Goal: Information Seeking & Learning: Learn about a topic

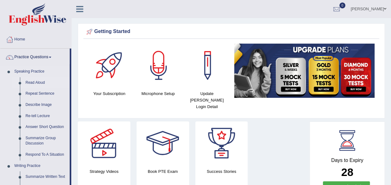
click at [34, 82] on link "Read Aloud" at bounding box center [46, 82] width 47 height 11
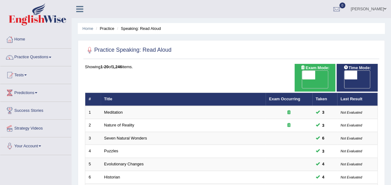
click at [344, 75] on div "ON OFF" at bounding box center [357, 79] width 26 height 18
click at [347, 74] on span at bounding box center [351, 75] width 13 height 9
checkbox input "true"
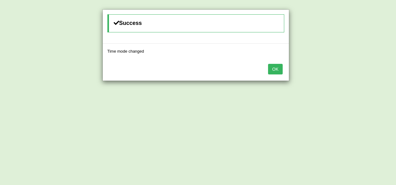
click at [284, 70] on div "OK" at bounding box center [196, 70] width 186 height 22
click at [279, 69] on button "OK" at bounding box center [275, 69] width 14 height 11
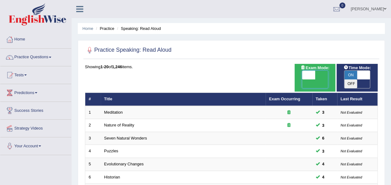
click at [307, 74] on span at bounding box center [308, 75] width 13 height 9
checkbox input "true"
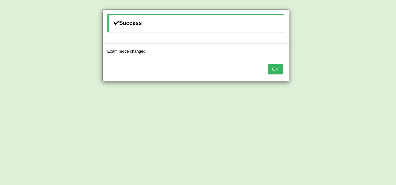
click at [270, 66] on button "OK" at bounding box center [275, 69] width 14 height 11
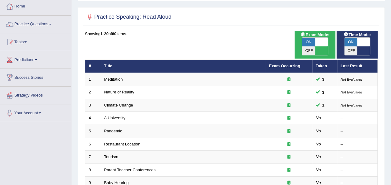
scroll to position [37, 0]
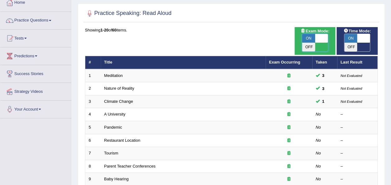
click at [320, 36] on span at bounding box center [321, 38] width 13 height 9
checkbox input "false"
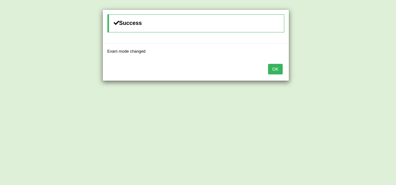
click at [275, 66] on button "OK" at bounding box center [275, 69] width 14 height 11
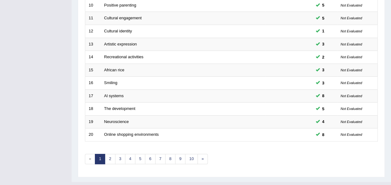
scroll to position [224, 0]
click at [148, 153] on link "6" at bounding box center [150, 158] width 10 height 10
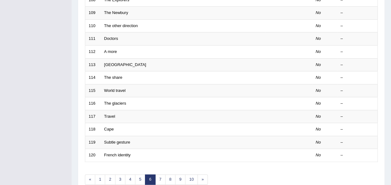
scroll to position [203, 0]
click at [140, 174] on link "5" at bounding box center [140, 179] width 10 height 10
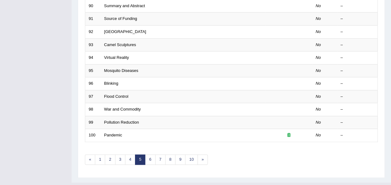
scroll to position [224, 0]
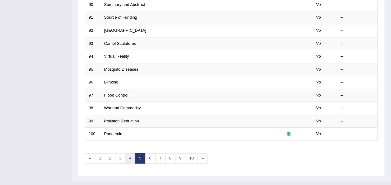
click at [127, 153] on link "4" at bounding box center [130, 158] width 10 height 10
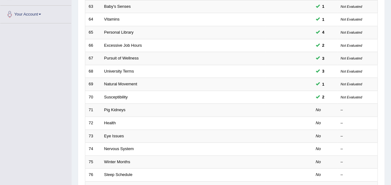
scroll to position [133, 0]
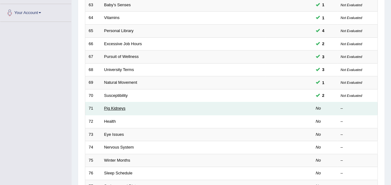
click at [114, 106] on link "Pig Kidneys" at bounding box center [114, 108] width 21 height 5
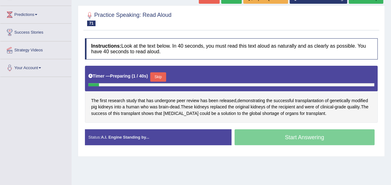
scroll to position [88, 0]
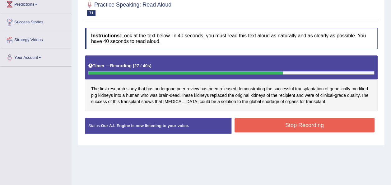
click at [347, 129] on button "Stop Recording" at bounding box center [305, 125] width 140 height 14
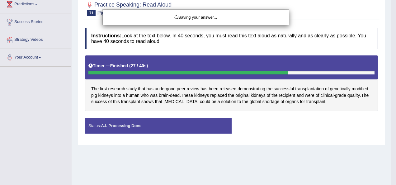
click at [258, 157] on div "Saving your answer..." at bounding box center [198, 92] width 396 height 185
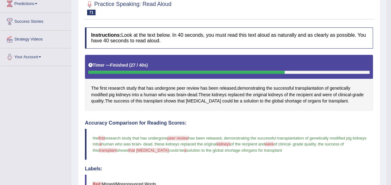
scroll to position [39, 0]
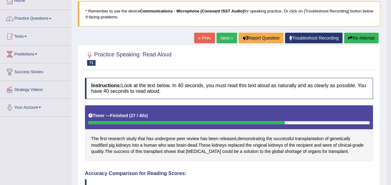
click at [224, 40] on link "Next »" at bounding box center [227, 38] width 21 height 11
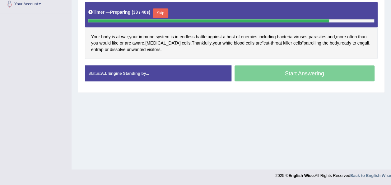
click at [160, 15] on button "Skip" at bounding box center [161, 12] width 16 height 9
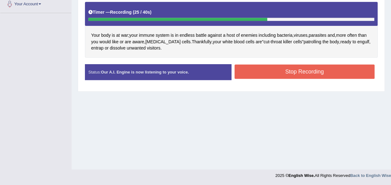
click at [270, 68] on button "Stop Recording" at bounding box center [305, 71] width 140 height 14
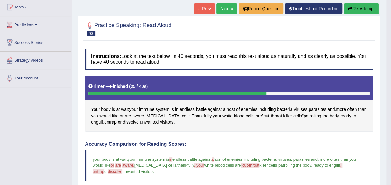
scroll to position [51, 0]
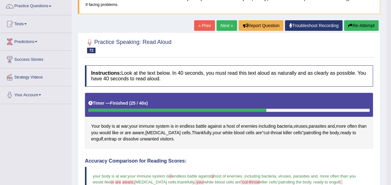
click at [220, 26] on link "Next »" at bounding box center [227, 25] width 21 height 11
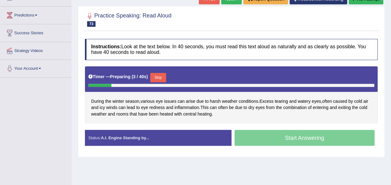
scroll to position [79, 0]
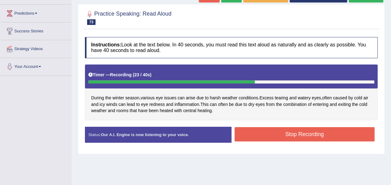
click at [248, 136] on button "Stop Recording" at bounding box center [305, 134] width 140 height 14
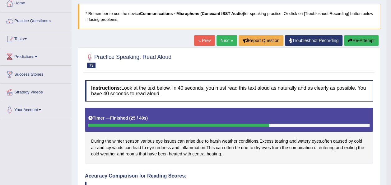
scroll to position [30, 0]
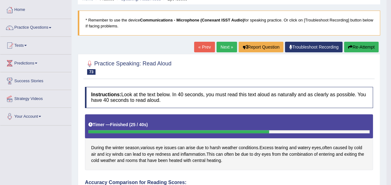
click at [223, 44] on link "Next »" at bounding box center [227, 47] width 21 height 11
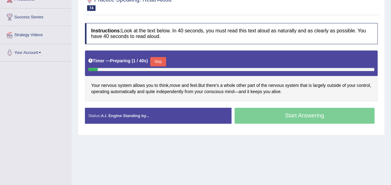
scroll to position [100, 0]
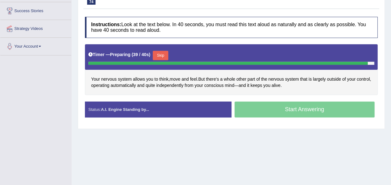
click at [159, 52] on button "Skip" at bounding box center [161, 55] width 16 height 9
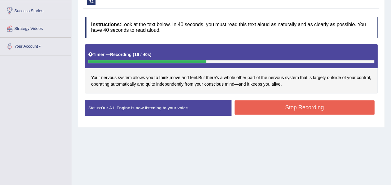
click at [279, 113] on button "Stop Recording" at bounding box center [305, 107] width 140 height 14
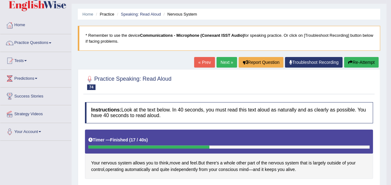
scroll to position [12, 0]
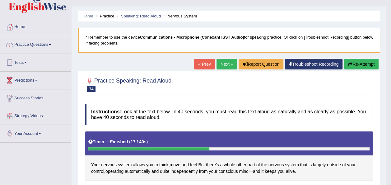
click at [221, 65] on link "Next »" at bounding box center [227, 64] width 21 height 11
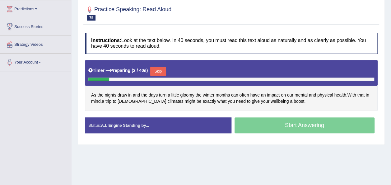
scroll to position [84, 0]
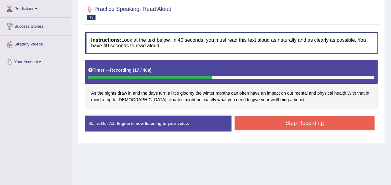
click at [266, 124] on button "Stop Recording" at bounding box center [305, 123] width 140 height 14
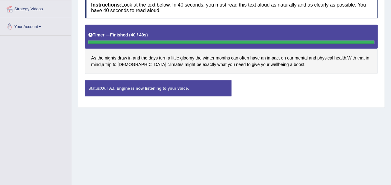
scroll to position [0, 0]
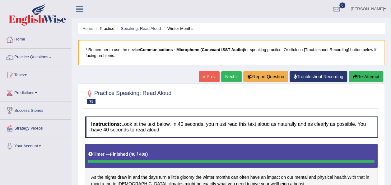
click at [355, 77] on icon "button" at bounding box center [355, 76] width 4 height 4
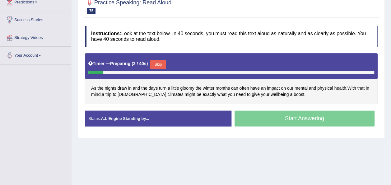
scroll to position [96, 0]
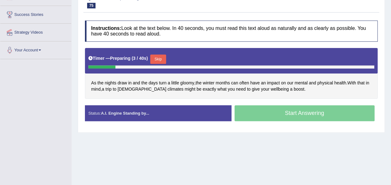
click at [159, 58] on button "Skip" at bounding box center [158, 58] width 16 height 9
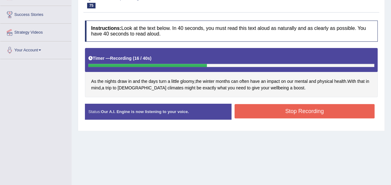
click at [276, 112] on button "Stop Recording" at bounding box center [305, 111] width 140 height 14
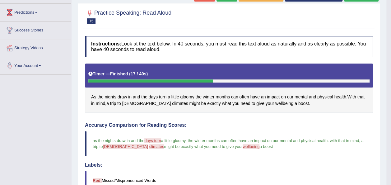
scroll to position [71, 0]
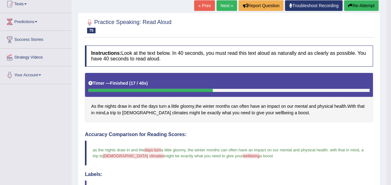
click at [218, 8] on link "Next »" at bounding box center [227, 5] width 21 height 11
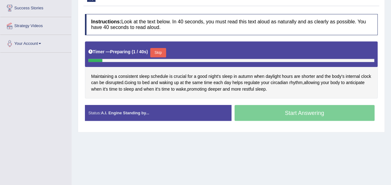
scroll to position [103, 0]
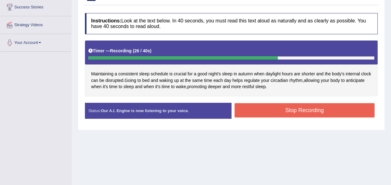
click at [354, 110] on button "Stop Recording" at bounding box center [305, 110] width 140 height 14
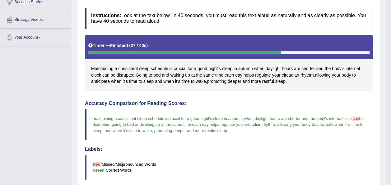
scroll to position [54, 0]
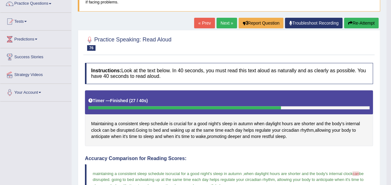
click at [356, 23] on button "Re-Attempt" at bounding box center [361, 23] width 35 height 11
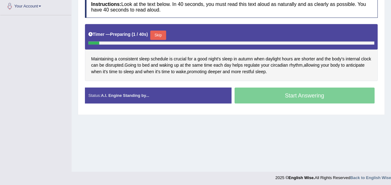
scroll to position [140, 0]
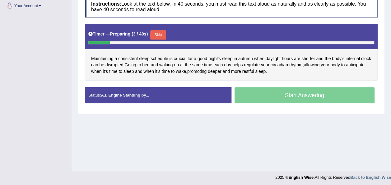
click at [154, 34] on button "Skip" at bounding box center [158, 34] width 16 height 9
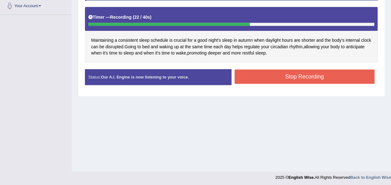
click at [265, 76] on button "Stop Recording" at bounding box center [305, 76] width 140 height 14
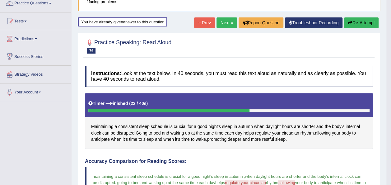
scroll to position [53, 0]
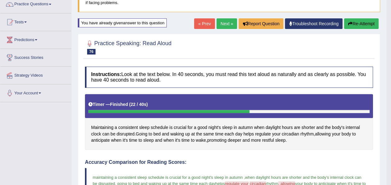
click at [225, 23] on link "Next »" at bounding box center [227, 23] width 21 height 11
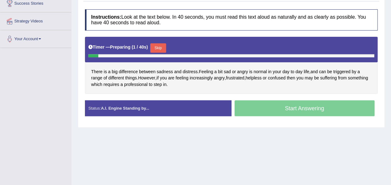
scroll to position [110, 0]
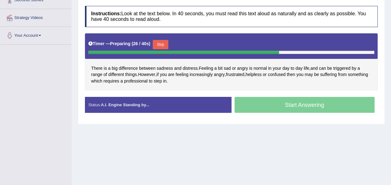
click at [157, 42] on button "Skip" at bounding box center [161, 44] width 16 height 9
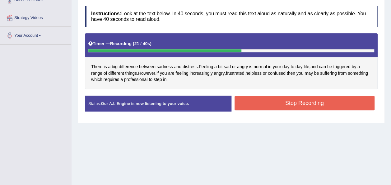
click at [237, 103] on button "Stop Recording" at bounding box center [305, 103] width 140 height 14
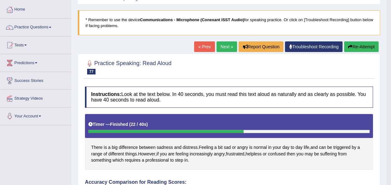
scroll to position [11, 0]
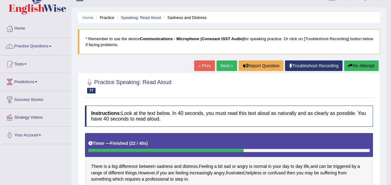
click at [222, 65] on link "Next »" at bounding box center [227, 65] width 21 height 11
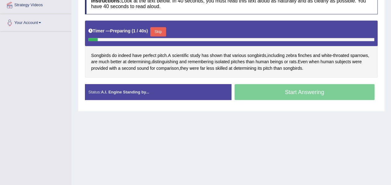
scroll to position [124, 0]
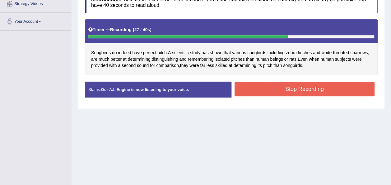
click at [295, 83] on button "Stop Recording" at bounding box center [305, 89] width 140 height 14
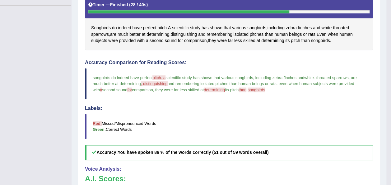
scroll to position [0, 0]
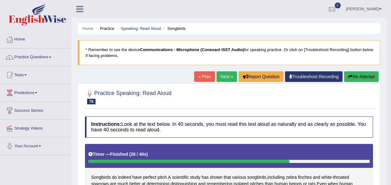
click at [365, 77] on button "Re-Attempt" at bounding box center [361, 76] width 35 height 11
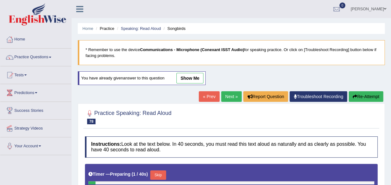
scroll to position [142, 0]
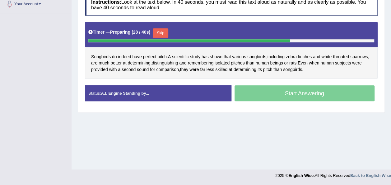
click at [162, 32] on button "Skip" at bounding box center [161, 32] width 16 height 9
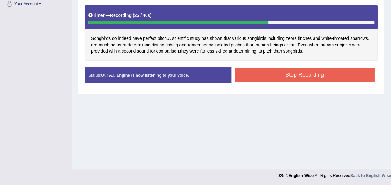
click at [276, 79] on button "Stop Recording" at bounding box center [305, 75] width 140 height 14
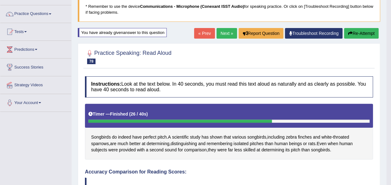
scroll to position [42, 0]
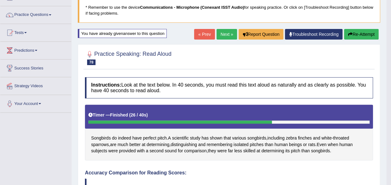
click at [224, 34] on link "Next »" at bounding box center [227, 34] width 21 height 11
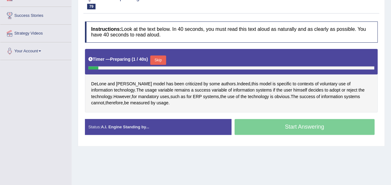
scroll to position [98, 0]
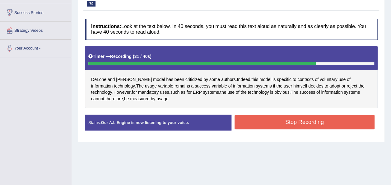
click at [312, 120] on button "Stop Recording" at bounding box center [305, 122] width 140 height 14
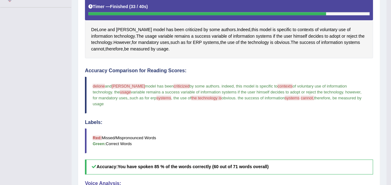
scroll to position [0, 0]
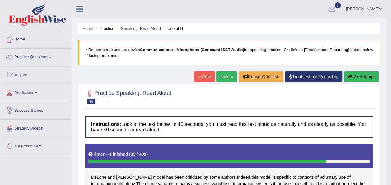
click at [353, 77] on button "Re-Attempt" at bounding box center [361, 76] width 35 height 11
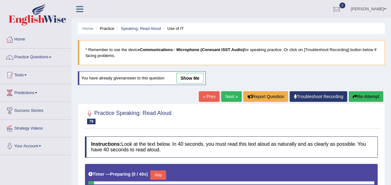
scroll to position [142, 0]
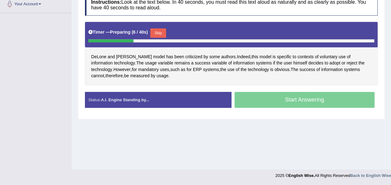
click at [155, 30] on button "Skip" at bounding box center [158, 32] width 16 height 9
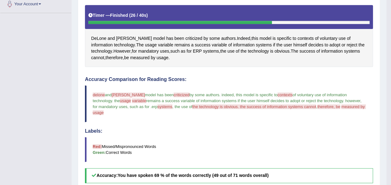
scroll to position [0, 0]
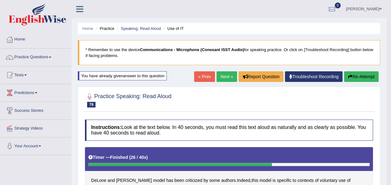
click at [356, 76] on button "Re-Attempt" at bounding box center [361, 76] width 35 height 11
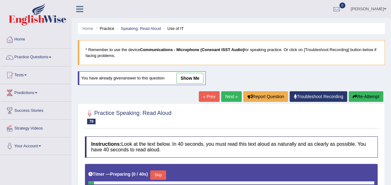
scroll to position [142, 0]
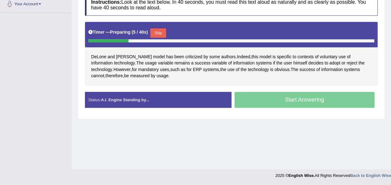
click at [156, 31] on button "Skip" at bounding box center [158, 32] width 16 height 9
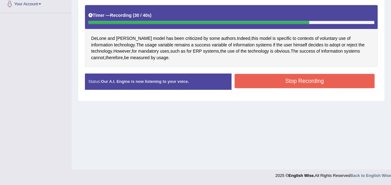
click at [276, 80] on button "Stop Recording" at bounding box center [305, 81] width 140 height 14
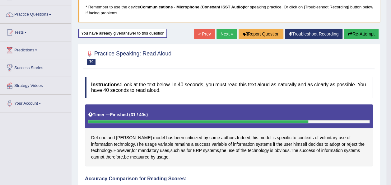
scroll to position [42, 0]
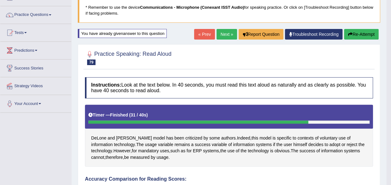
click at [223, 31] on link "Next »" at bounding box center [227, 34] width 21 height 11
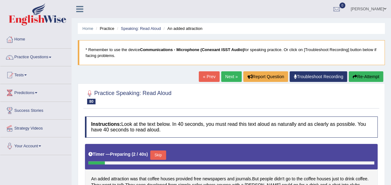
scroll to position [142, 0]
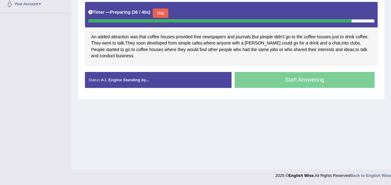
click at [159, 12] on button "Skip" at bounding box center [161, 12] width 16 height 9
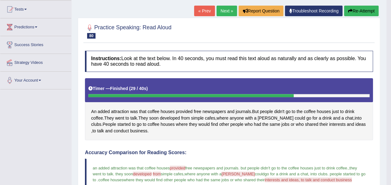
scroll to position [57, 0]
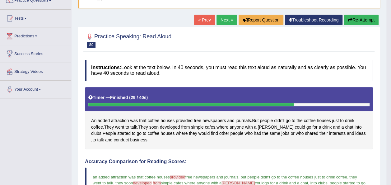
click at [230, 15] on link "Next »" at bounding box center [227, 20] width 21 height 11
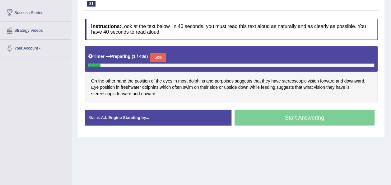
scroll to position [100, 0]
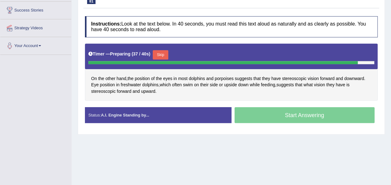
click at [159, 54] on button "Skip" at bounding box center [161, 54] width 16 height 9
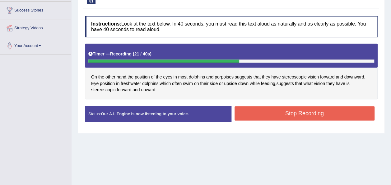
click at [270, 111] on button "Stop Recording" at bounding box center [305, 113] width 140 height 14
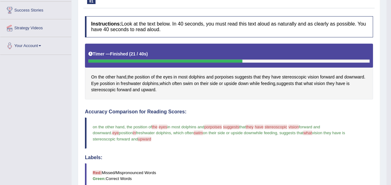
scroll to position [0, 0]
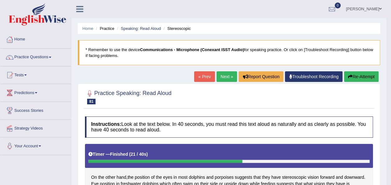
click at [358, 73] on button "Re-Attempt" at bounding box center [361, 76] width 35 height 11
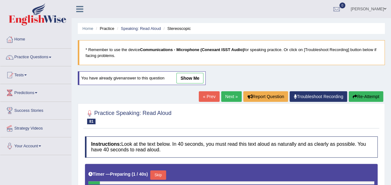
scroll to position [142, 0]
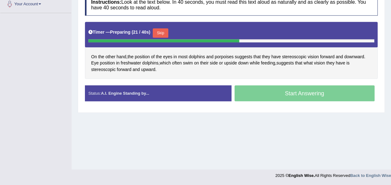
click at [155, 31] on button "Skip" at bounding box center [161, 32] width 16 height 9
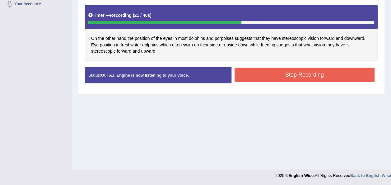
click at [255, 78] on button "Stop Recording" at bounding box center [305, 75] width 140 height 14
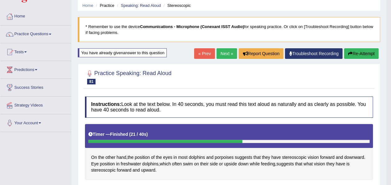
scroll to position [24, 0]
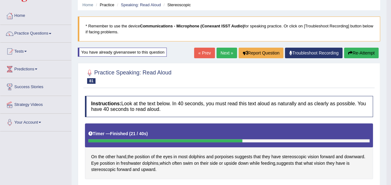
click at [356, 54] on button "Re-Attempt" at bounding box center [361, 53] width 35 height 11
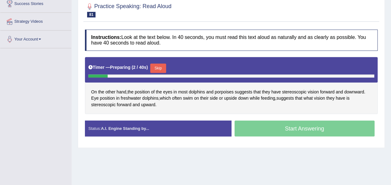
scroll to position [108, 0]
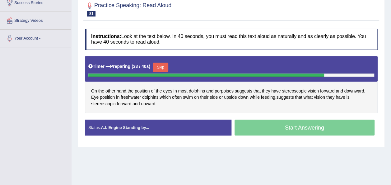
click at [163, 67] on button "Skip" at bounding box center [161, 67] width 16 height 9
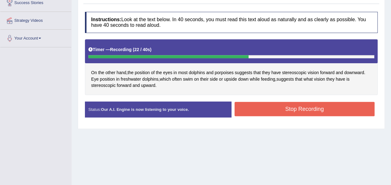
click at [245, 110] on button "Stop Recording" at bounding box center [305, 109] width 140 height 14
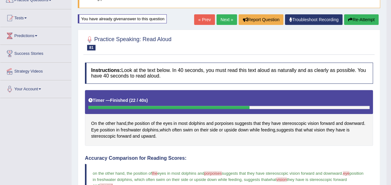
scroll to position [45, 0]
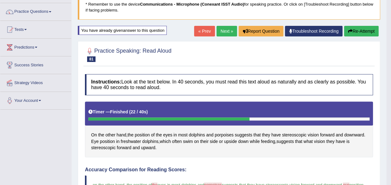
click at [364, 33] on button "Re-Attempt" at bounding box center [361, 31] width 35 height 11
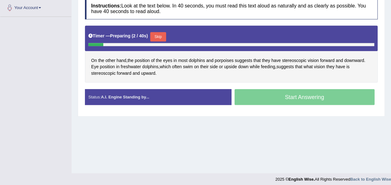
scroll to position [142, 0]
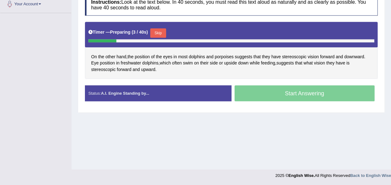
click at [152, 31] on button "Skip" at bounding box center [158, 32] width 16 height 9
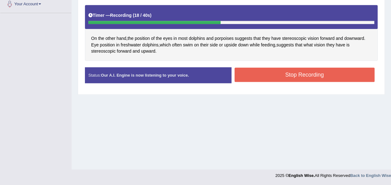
click at [250, 73] on button "Stop Recording" at bounding box center [305, 75] width 140 height 14
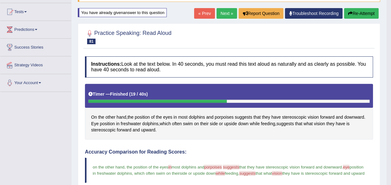
scroll to position [42, 0]
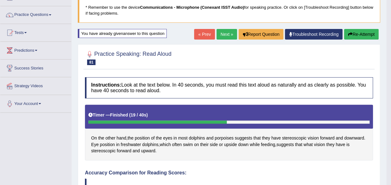
click at [221, 35] on link "Next »" at bounding box center [227, 34] width 21 height 11
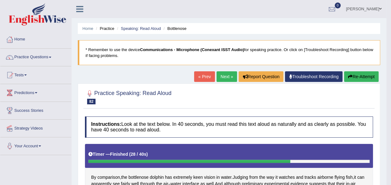
click at [357, 78] on button "Re-Attempt" at bounding box center [361, 76] width 35 height 11
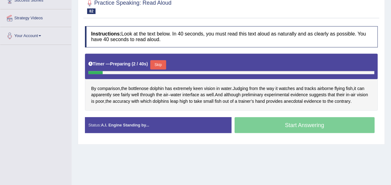
scroll to position [116, 0]
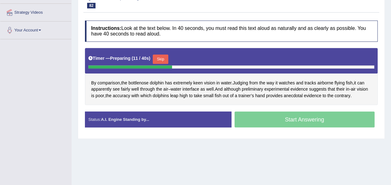
click at [159, 55] on button "Skip" at bounding box center [161, 58] width 16 height 9
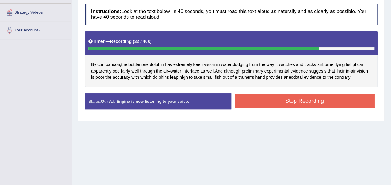
click at [258, 99] on button "Stop Recording" at bounding box center [305, 101] width 140 height 14
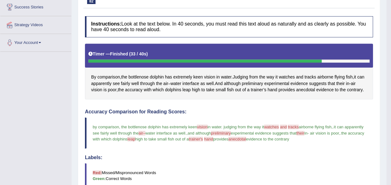
scroll to position [0, 0]
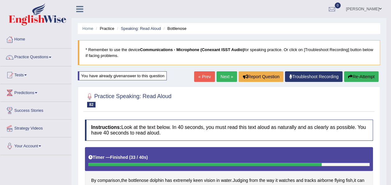
click at [369, 78] on button "Re-Attempt" at bounding box center [361, 76] width 35 height 11
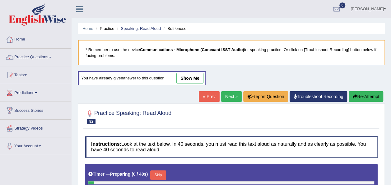
scroll to position [142, 0]
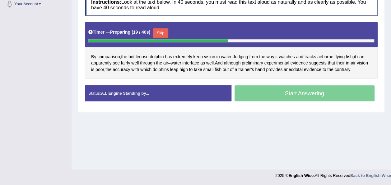
click at [157, 31] on button "Skip" at bounding box center [161, 32] width 16 height 9
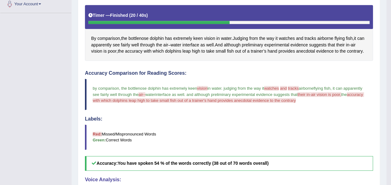
scroll to position [0, 0]
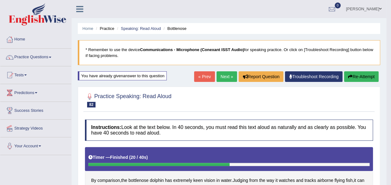
click at [354, 73] on button "Re-Attempt" at bounding box center [361, 76] width 35 height 11
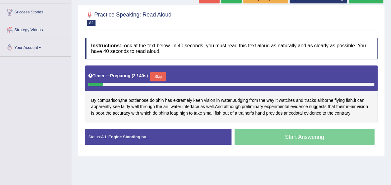
scroll to position [121, 0]
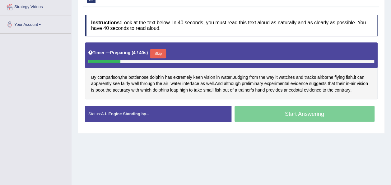
click at [154, 50] on button "Skip" at bounding box center [158, 53] width 16 height 9
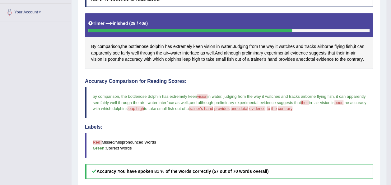
scroll to position [0, 0]
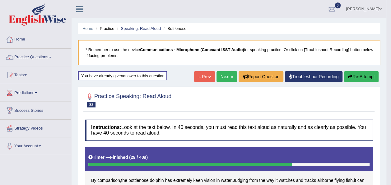
click at [355, 75] on button "Re-Attempt" at bounding box center [361, 76] width 35 height 11
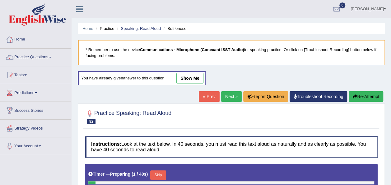
scroll to position [142, 0]
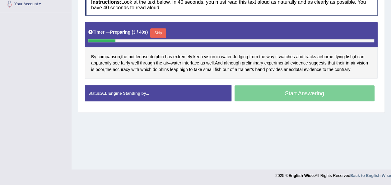
click at [154, 31] on button "Skip" at bounding box center [158, 32] width 16 height 9
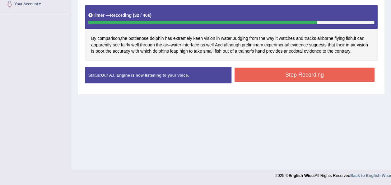
click at [290, 72] on button "Stop Recording" at bounding box center [305, 75] width 140 height 14
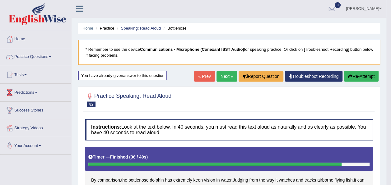
scroll to position [0, 0]
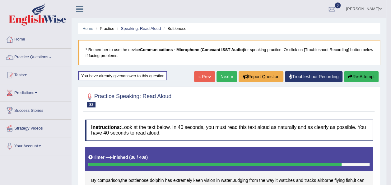
click at [350, 78] on icon "button" at bounding box center [350, 76] width 4 height 4
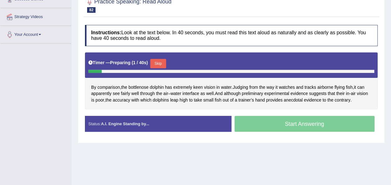
scroll to position [116, 0]
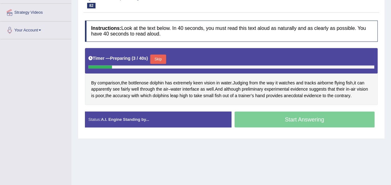
click at [152, 56] on button "Skip" at bounding box center [158, 58] width 16 height 9
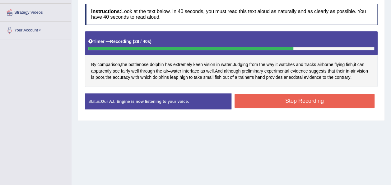
click at [289, 98] on button "Stop Recording" at bounding box center [305, 101] width 140 height 14
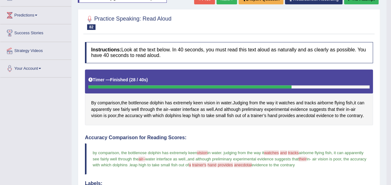
scroll to position [29, 0]
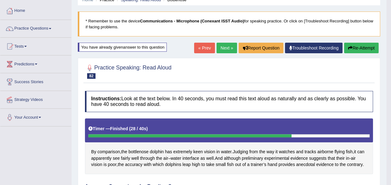
click at [225, 49] on link "Next »" at bounding box center [227, 48] width 21 height 11
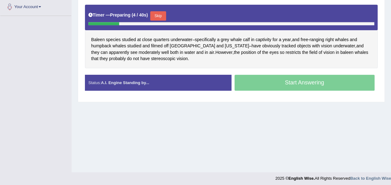
scroll to position [142, 0]
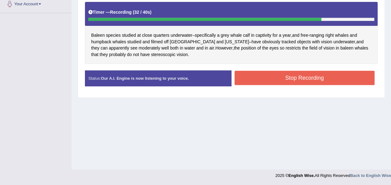
click at [260, 81] on button "Stop Recording" at bounding box center [305, 78] width 140 height 14
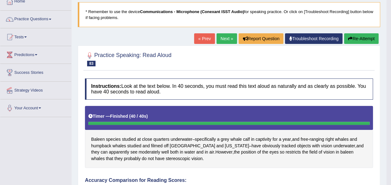
scroll to position [26, 0]
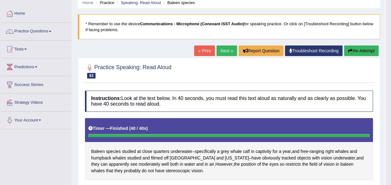
click at [357, 50] on button "Re-Attempt" at bounding box center [361, 50] width 35 height 11
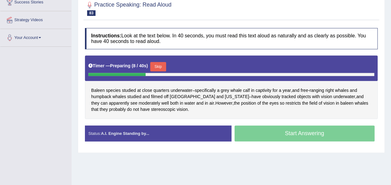
click at [158, 65] on button "Skip" at bounding box center [158, 66] width 16 height 9
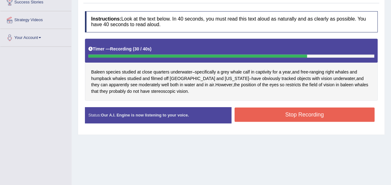
click at [270, 115] on button "Stop Recording" at bounding box center [305, 114] width 140 height 14
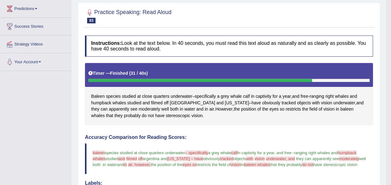
scroll to position [71, 0]
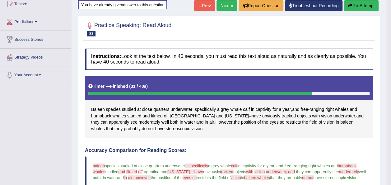
click at [360, 7] on button "Re-Attempt" at bounding box center [361, 5] width 35 height 11
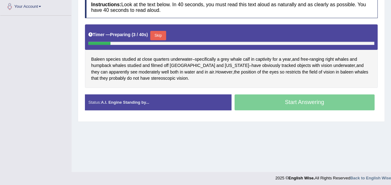
scroll to position [140, 0]
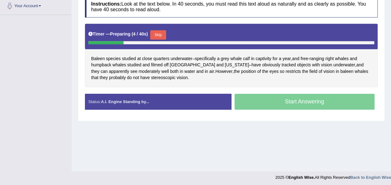
click at [158, 31] on button "Skip" at bounding box center [158, 34] width 16 height 9
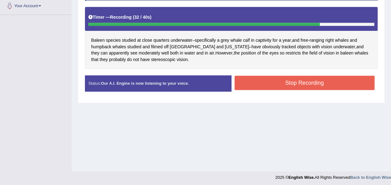
click at [252, 89] on button "Stop Recording" at bounding box center [305, 83] width 140 height 14
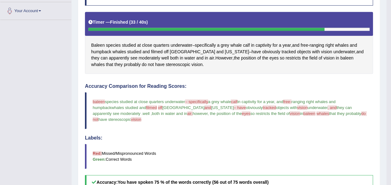
scroll to position [0, 0]
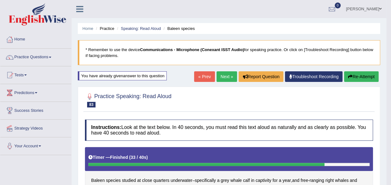
click at [365, 75] on button "Re-Attempt" at bounding box center [361, 76] width 35 height 11
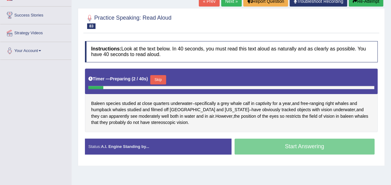
scroll to position [106, 0]
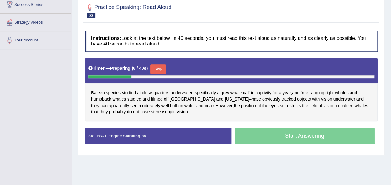
click at [157, 66] on button "Skip" at bounding box center [158, 68] width 16 height 9
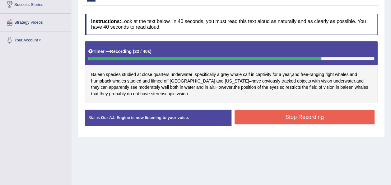
click at [243, 116] on button "Stop Recording" at bounding box center [305, 117] width 140 height 14
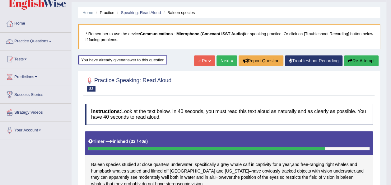
scroll to position [12, 0]
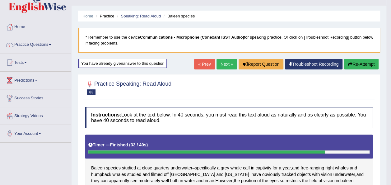
click at [366, 66] on button "Re-Attempt" at bounding box center [361, 64] width 35 height 11
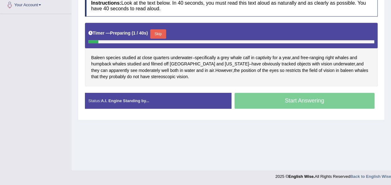
scroll to position [142, 0]
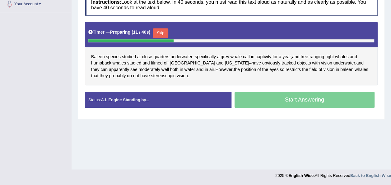
click at [159, 31] on button "Skip" at bounding box center [161, 32] width 16 height 9
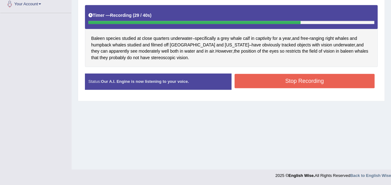
click at [271, 83] on button "Stop Recording" at bounding box center [305, 81] width 140 height 14
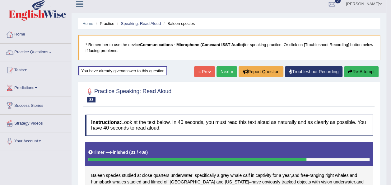
scroll to position [0, 0]
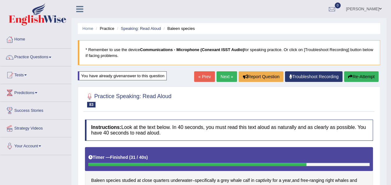
click at [228, 78] on link "Next »" at bounding box center [227, 76] width 21 height 11
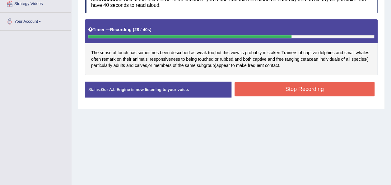
click at [295, 86] on button "Stop Recording" at bounding box center [305, 89] width 140 height 14
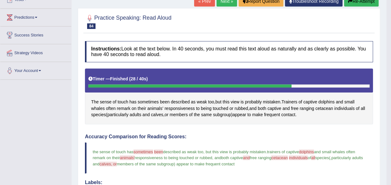
scroll to position [75, 0]
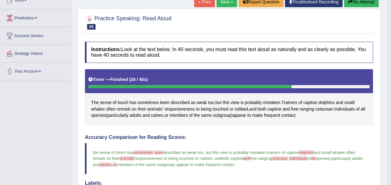
click at [356, 3] on button "Re-Attempt" at bounding box center [361, 2] width 35 height 11
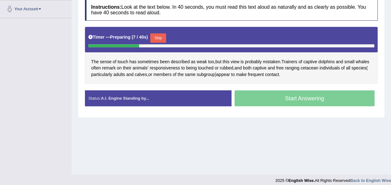
scroll to position [142, 0]
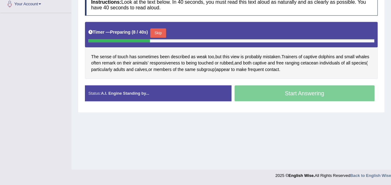
click at [157, 32] on button "Skip" at bounding box center [158, 32] width 16 height 9
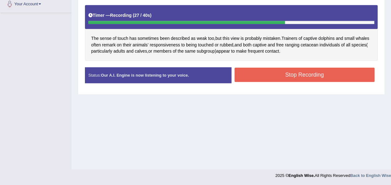
click at [257, 73] on button "Stop Recording" at bounding box center [305, 75] width 140 height 14
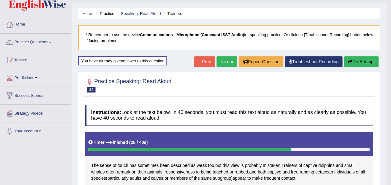
scroll to position [12, 0]
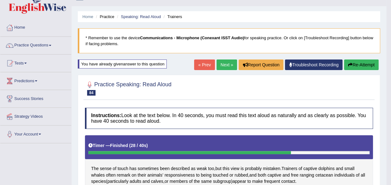
click at [366, 64] on button "Re-Attempt" at bounding box center [361, 64] width 35 height 11
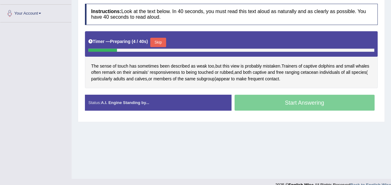
scroll to position [142, 0]
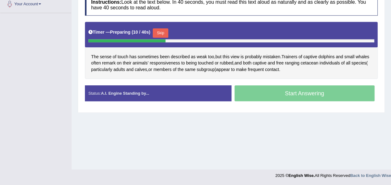
click at [157, 33] on button "Skip" at bounding box center [161, 32] width 16 height 9
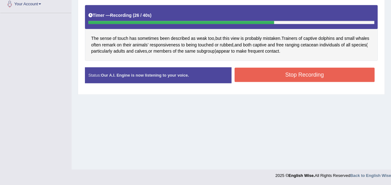
click at [265, 69] on button "Stop Recording" at bounding box center [305, 75] width 140 height 14
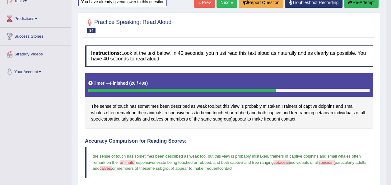
scroll to position [67, 0]
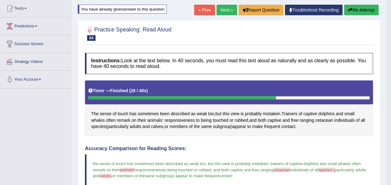
click at [366, 7] on button "Re-Attempt" at bounding box center [361, 10] width 35 height 11
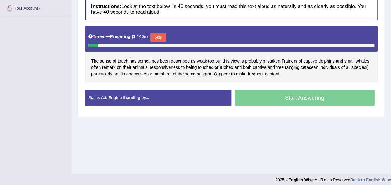
scroll to position [142, 0]
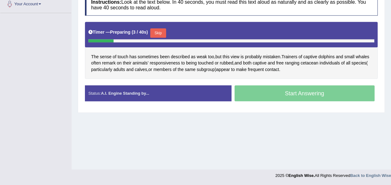
click at [160, 29] on button "Skip" at bounding box center [158, 32] width 16 height 9
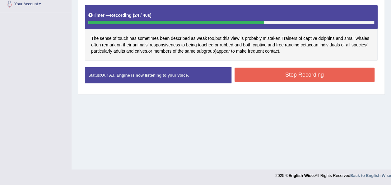
click at [287, 75] on button "Stop Recording" at bounding box center [305, 75] width 140 height 14
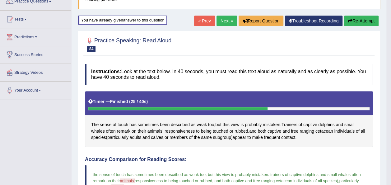
scroll to position [55, 0]
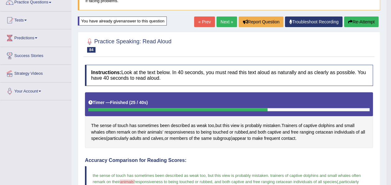
click at [223, 24] on link "Next »" at bounding box center [227, 21] width 21 height 11
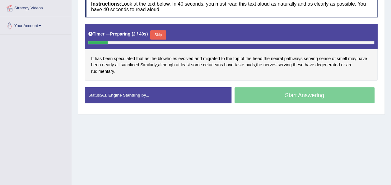
scroll to position [126, 0]
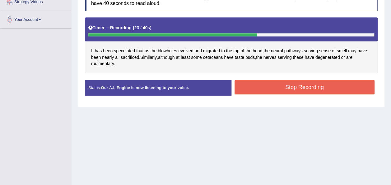
click at [247, 87] on button "Stop Recording" at bounding box center [305, 87] width 140 height 14
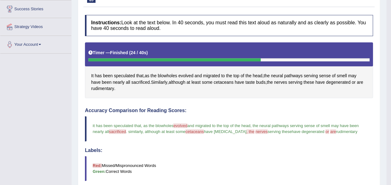
scroll to position [0, 0]
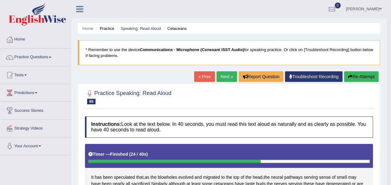
click at [351, 74] on icon "button" at bounding box center [350, 76] width 4 height 4
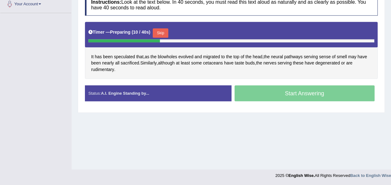
click at [153, 31] on button "Skip" at bounding box center [161, 32] width 16 height 9
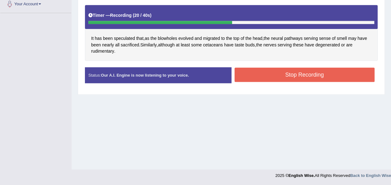
click at [261, 74] on button "Stop Recording" at bounding box center [305, 75] width 140 height 14
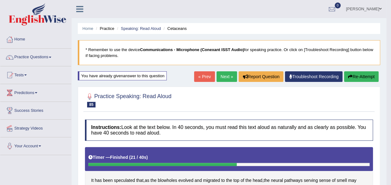
click at [361, 78] on button "Re-Attempt" at bounding box center [361, 76] width 35 height 11
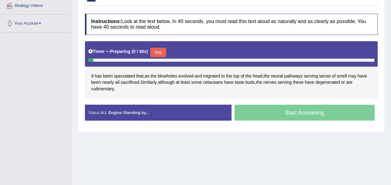
scroll to position [135, 0]
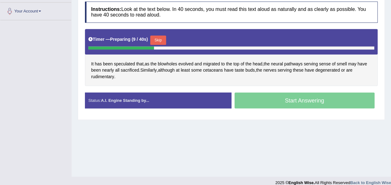
click at [157, 37] on button "Skip" at bounding box center [158, 39] width 16 height 9
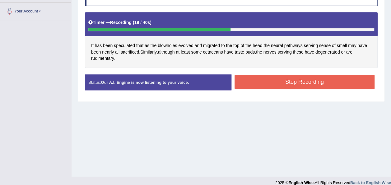
click at [266, 80] on button "Stop Recording" at bounding box center [305, 82] width 140 height 14
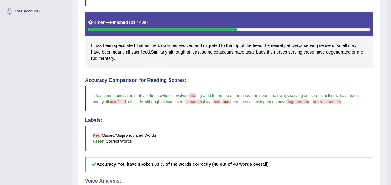
scroll to position [0, 0]
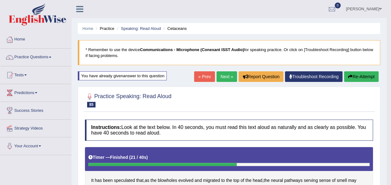
click at [365, 75] on button "Re-Attempt" at bounding box center [361, 76] width 35 height 11
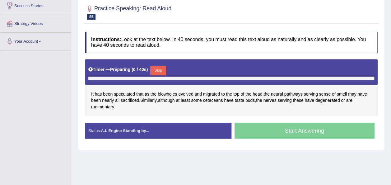
scroll to position [123, 0]
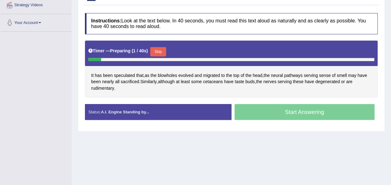
click at [155, 53] on button "Skip" at bounding box center [158, 51] width 16 height 9
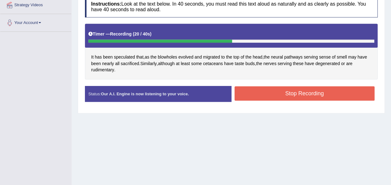
click at [264, 92] on button "Stop Recording" at bounding box center [305, 93] width 140 height 14
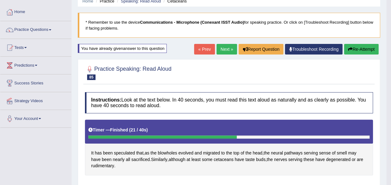
scroll to position [26, 0]
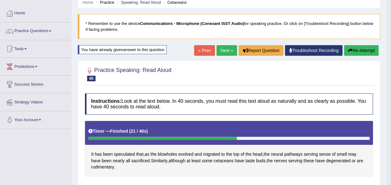
click at [353, 48] on button "Re-Attempt" at bounding box center [361, 50] width 35 height 11
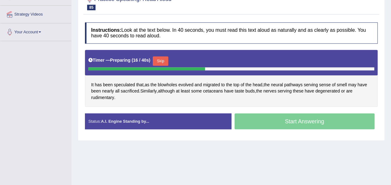
scroll to position [126, 0]
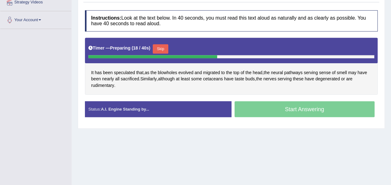
click at [162, 49] on button "Skip" at bounding box center [161, 48] width 16 height 9
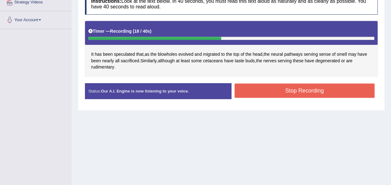
click at [259, 91] on button "Stop Recording" at bounding box center [305, 90] width 140 height 14
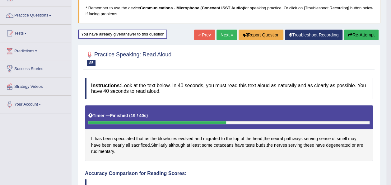
scroll to position [39, 0]
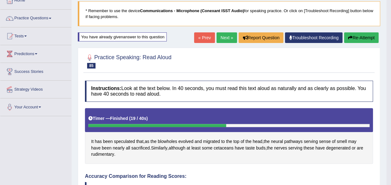
click at [225, 35] on link "Next »" at bounding box center [227, 37] width 21 height 11
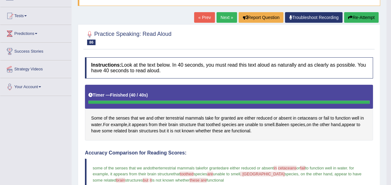
scroll to position [59, 0]
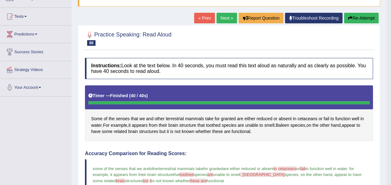
click at [370, 16] on button "Re-Attempt" at bounding box center [361, 18] width 35 height 11
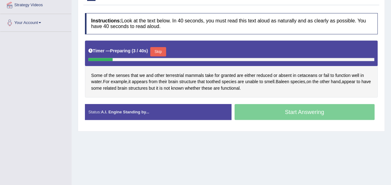
scroll to position [129, 0]
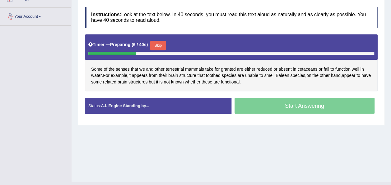
click at [159, 41] on button "Skip" at bounding box center [158, 45] width 16 height 9
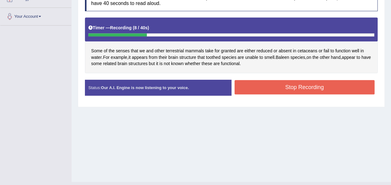
scroll to position [0, 0]
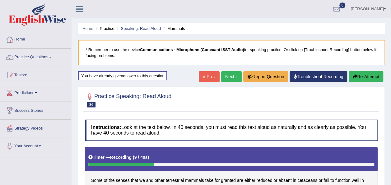
click at [360, 73] on button "Re-Attempt" at bounding box center [366, 76] width 35 height 11
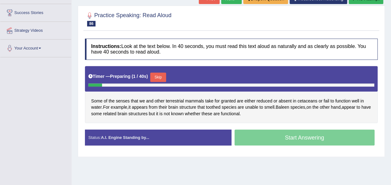
scroll to position [100, 0]
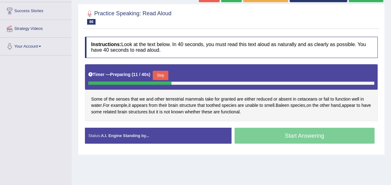
click at [153, 72] on button "Skip" at bounding box center [161, 75] width 16 height 9
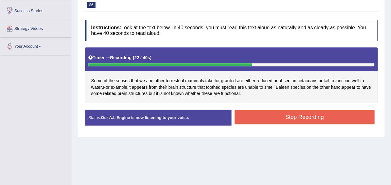
click at [272, 115] on button "Stop Recording" at bounding box center [305, 117] width 140 height 14
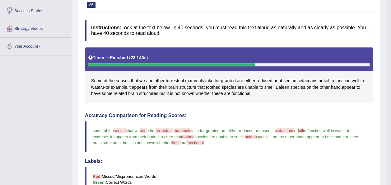
scroll to position [0, 0]
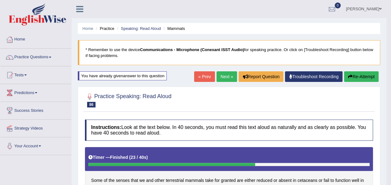
click at [222, 72] on link "Next »" at bounding box center [227, 76] width 21 height 11
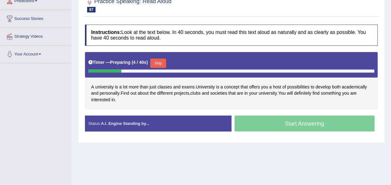
scroll to position [93, 0]
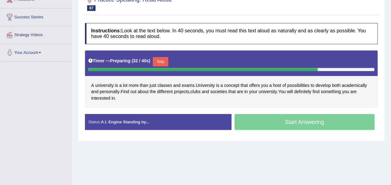
click at [154, 59] on button "Skip" at bounding box center [161, 61] width 16 height 9
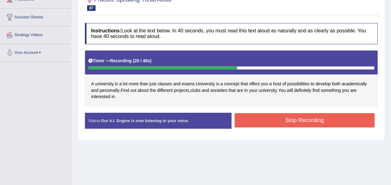
click at [256, 123] on button "Stop Recording" at bounding box center [305, 120] width 140 height 14
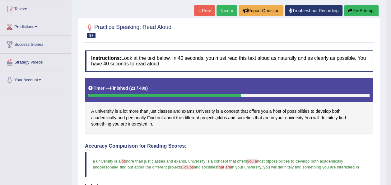
scroll to position [44, 0]
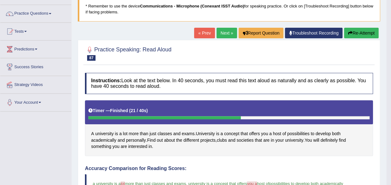
click at [366, 31] on button "Re-Attempt" at bounding box center [361, 33] width 35 height 11
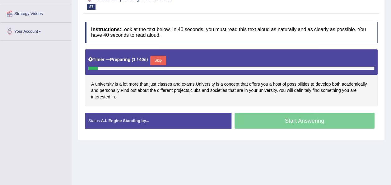
scroll to position [124, 0]
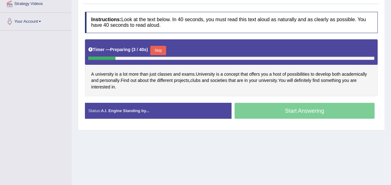
click at [156, 49] on button "Skip" at bounding box center [158, 50] width 16 height 9
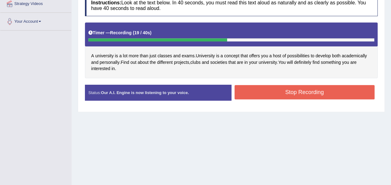
click at [287, 88] on button "Stop Recording" at bounding box center [305, 92] width 140 height 14
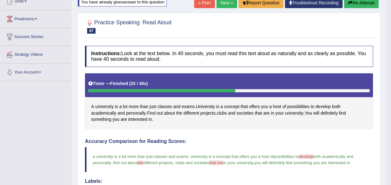
scroll to position [63, 0]
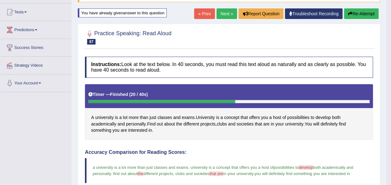
click at [221, 13] on link "Next »" at bounding box center [227, 13] width 21 height 11
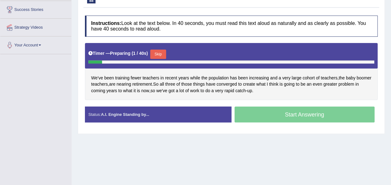
scroll to position [108, 0]
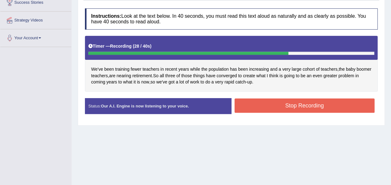
click at [270, 102] on button "Stop Recording" at bounding box center [305, 105] width 140 height 14
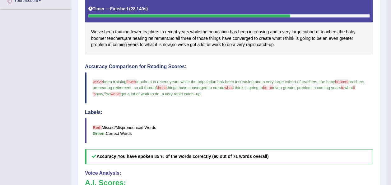
scroll to position [133, 0]
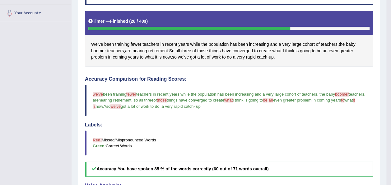
drag, startPoint x: 388, startPoint y: 37, endPoint x: 392, endPoint y: 37, distance: 5.0
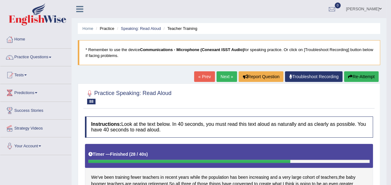
click at [225, 77] on link "Next »" at bounding box center [227, 76] width 21 height 11
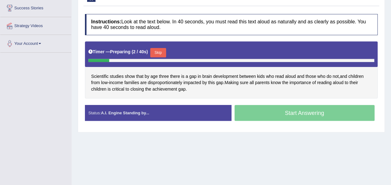
scroll to position [105, 0]
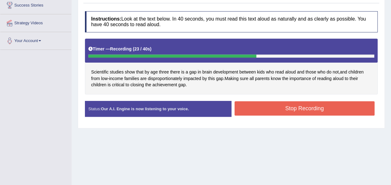
click at [294, 108] on button "Stop Recording" at bounding box center [305, 108] width 140 height 14
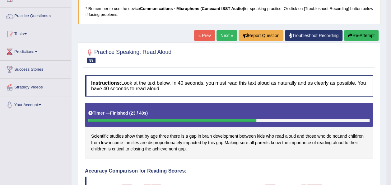
scroll to position [0, 0]
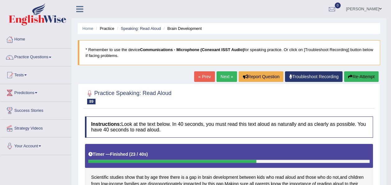
click at [364, 76] on button "Re-Attempt" at bounding box center [361, 76] width 35 height 11
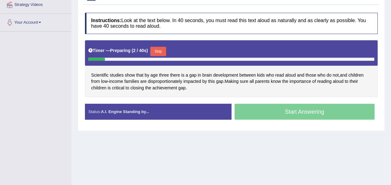
scroll to position [123, 0]
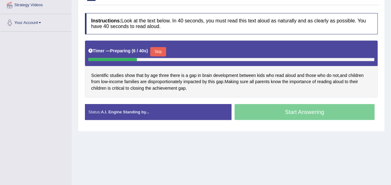
click at [161, 50] on button "Skip" at bounding box center [158, 51] width 16 height 9
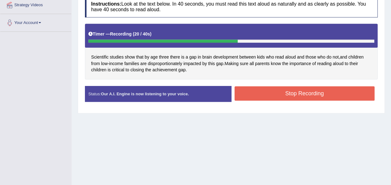
click at [247, 92] on button "Stop Recording" at bounding box center [305, 93] width 140 height 14
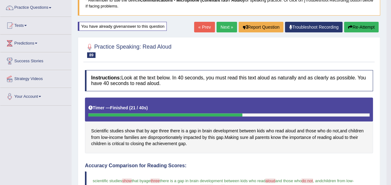
scroll to position [49, 0]
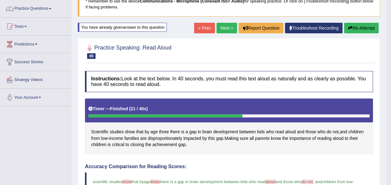
click at [225, 25] on link "Next »" at bounding box center [227, 28] width 21 height 11
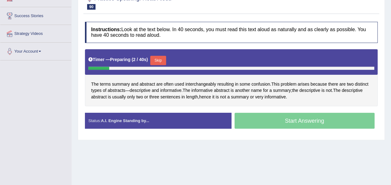
scroll to position [94, 0]
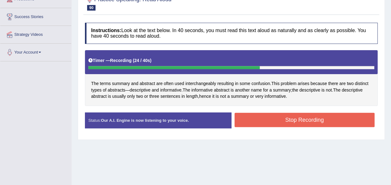
click at [261, 119] on button "Stop Recording" at bounding box center [305, 120] width 140 height 14
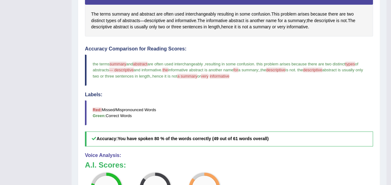
scroll to position [1, 0]
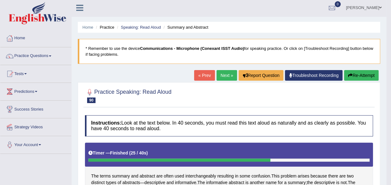
click at [366, 73] on button "Re-Attempt" at bounding box center [361, 75] width 35 height 11
click at [355, 76] on button "Re-Attempt" at bounding box center [361, 75] width 35 height 11
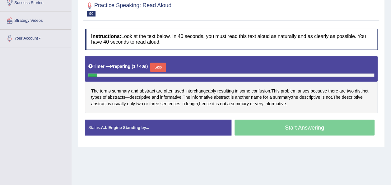
scroll to position [114, 0]
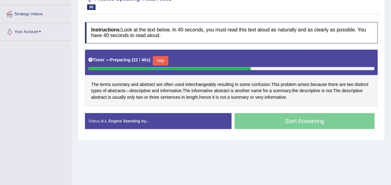
click at [162, 58] on button "Skip" at bounding box center [161, 60] width 16 height 9
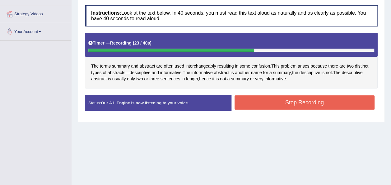
click at [253, 105] on button "Stop Recording" at bounding box center [305, 102] width 140 height 14
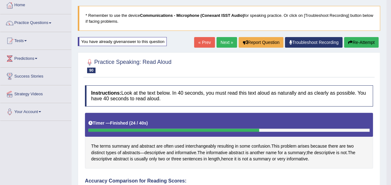
scroll to position [27, 0]
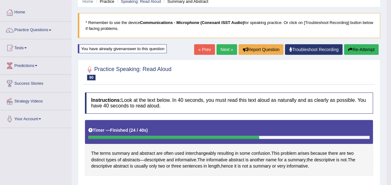
click at [358, 47] on button "Re-Attempt" at bounding box center [361, 49] width 35 height 11
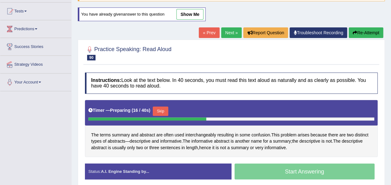
scroll to position [64, 0]
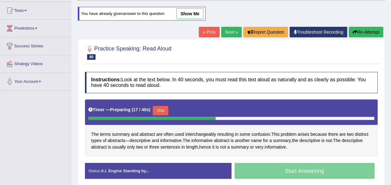
click at [155, 108] on button "Skip" at bounding box center [161, 110] width 16 height 9
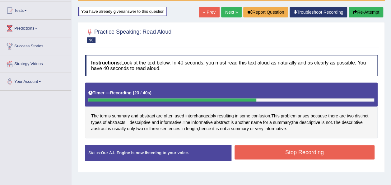
click at [255, 147] on button "Stop Recording" at bounding box center [305, 152] width 140 height 14
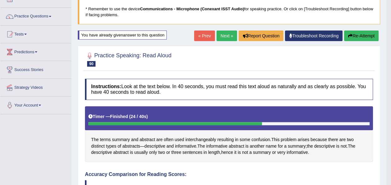
scroll to position [40, 0]
